Goal: Task Accomplishment & Management: Use online tool/utility

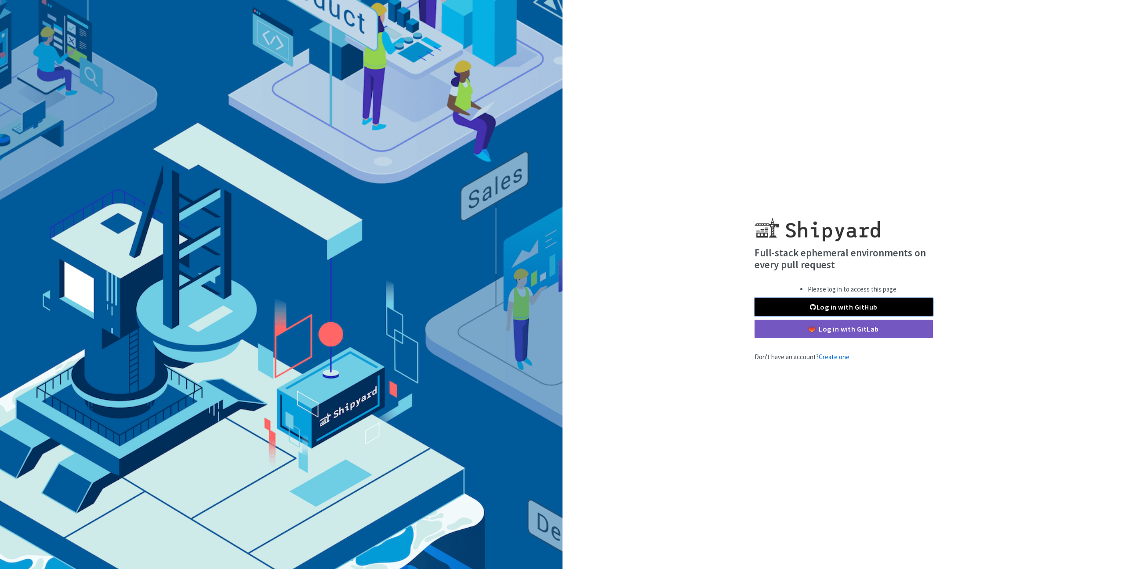
click at [844, 306] on link "Log in with GitHub" at bounding box center [844, 307] width 178 height 18
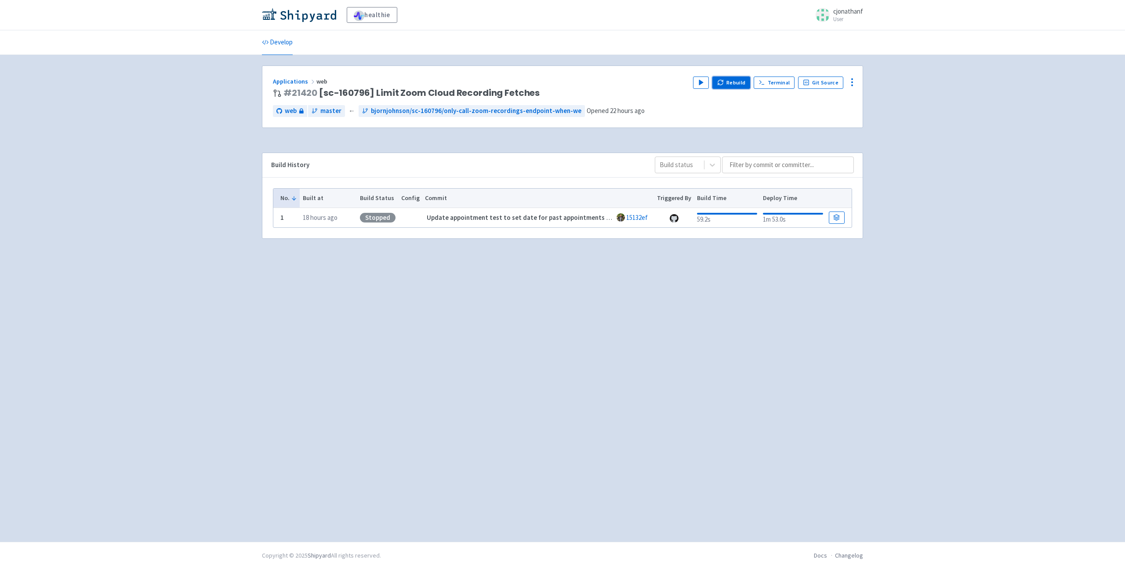
click at [730, 80] on button "Rebuild" at bounding box center [731, 82] width 38 height 12
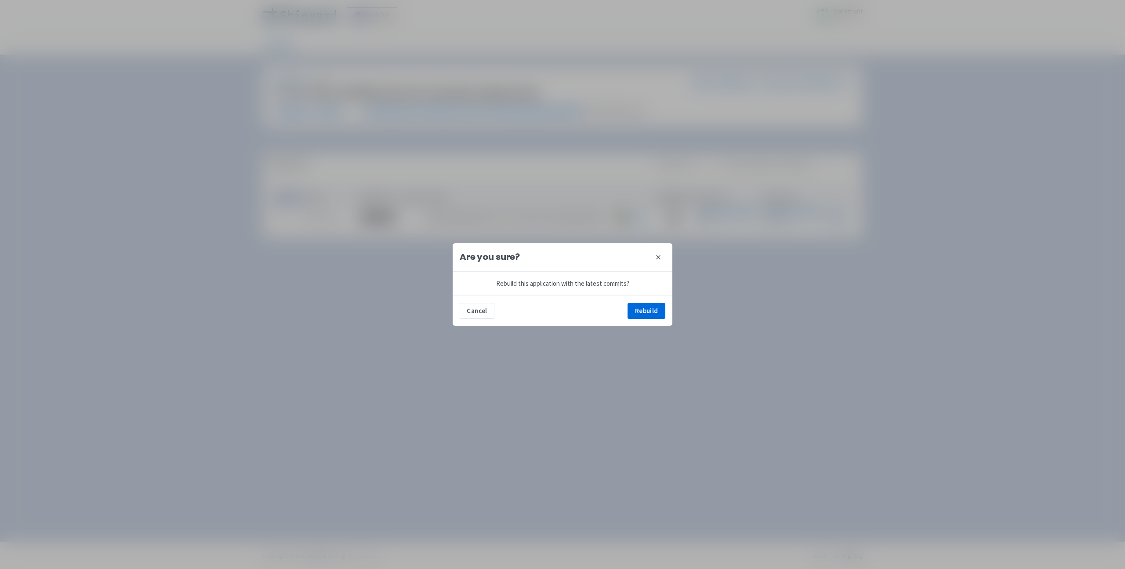
click at [652, 301] on div "Cancel Rebuild" at bounding box center [563, 310] width 220 height 30
click at [649, 307] on button "Rebuild" at bounding box center [647, 311] width 38 height 16
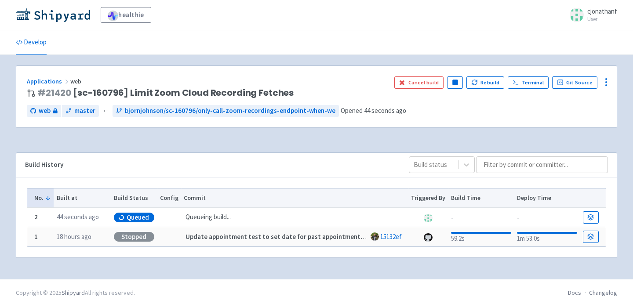
scroll to position [1, 0]
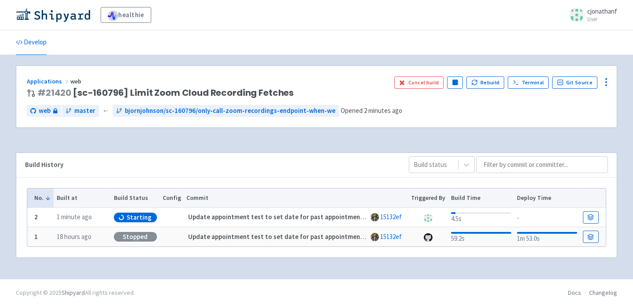
scroll to position [2, 0]
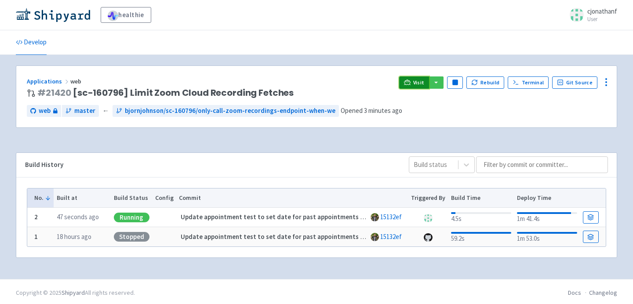
click at [418, 84] on span "Visit" at bounding box center [418, 82] width 11 height 7
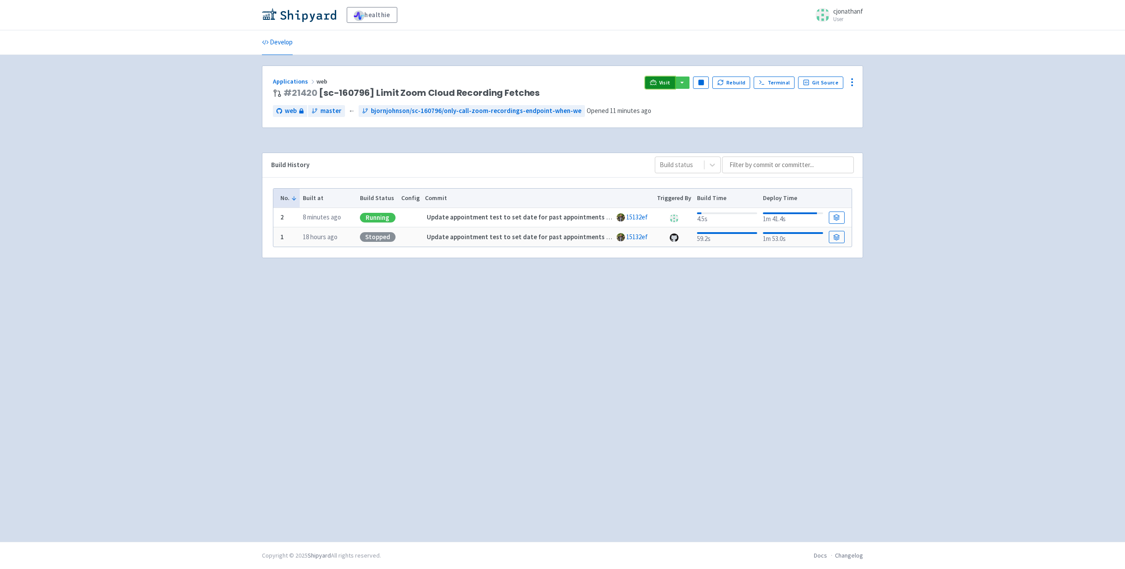
click at [632, 80] on link "Visit" at bounding box center [660, 82] width 30 height 12
click at [632, 86] on link "Visit" at bounding box center [660, 82] width 30 height 12
